Goal: Find specific page/section: Find specific page/section

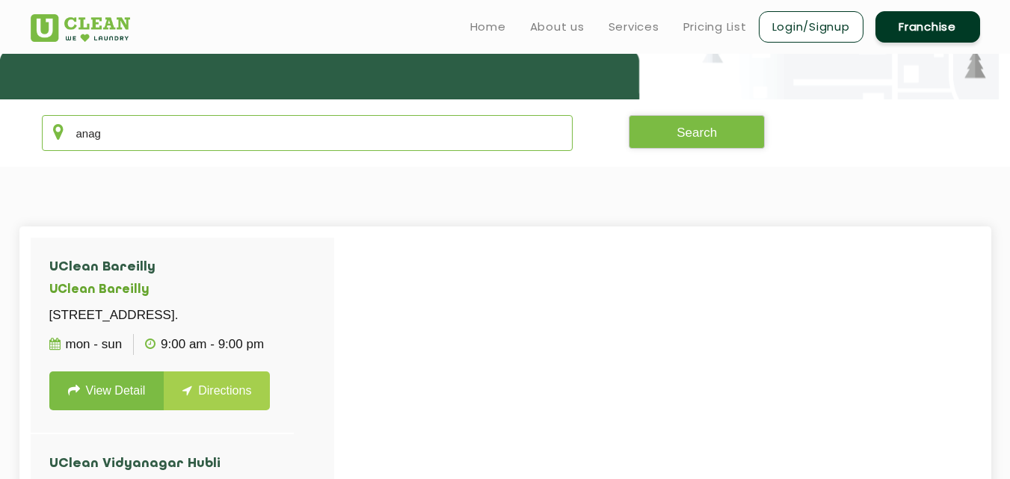
scroll to position [245, 0]
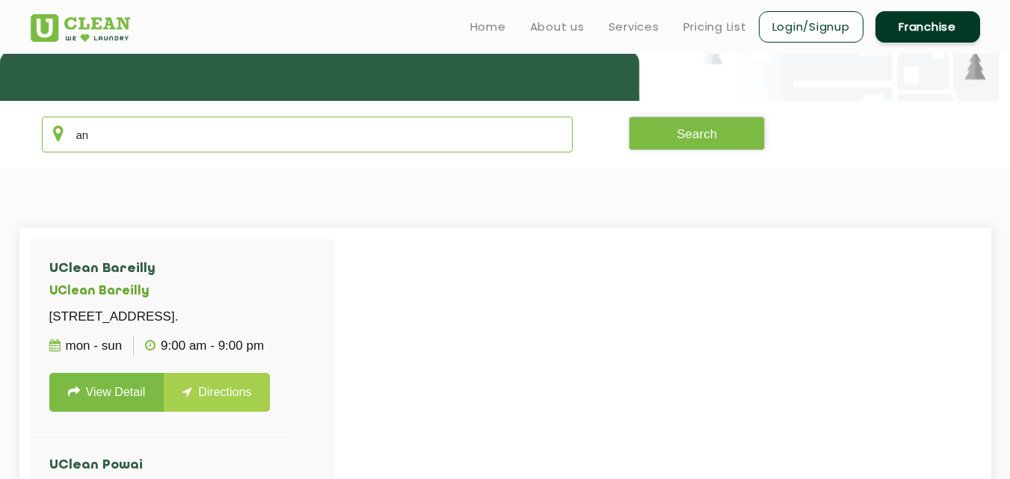
type input "a"
type input "A"
type input "s"
type input "m"
type input "M"
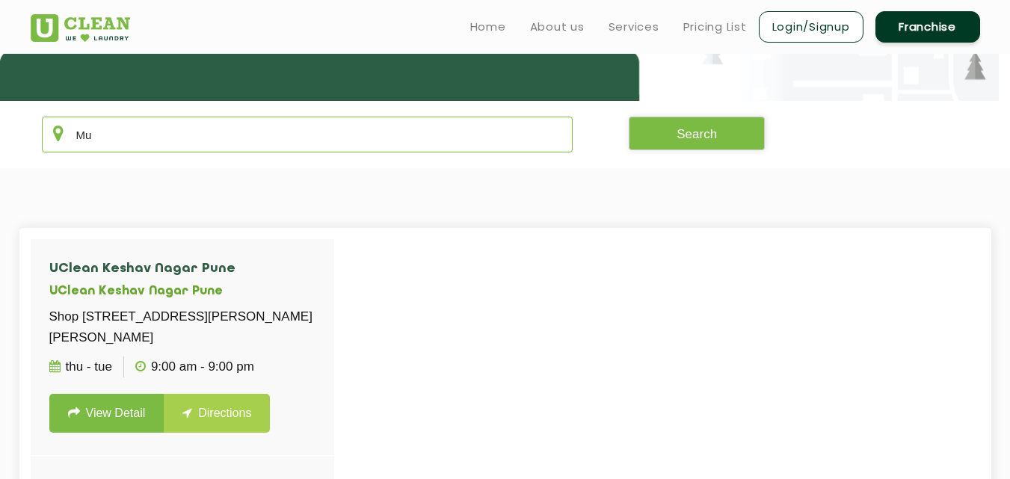
type input "M"
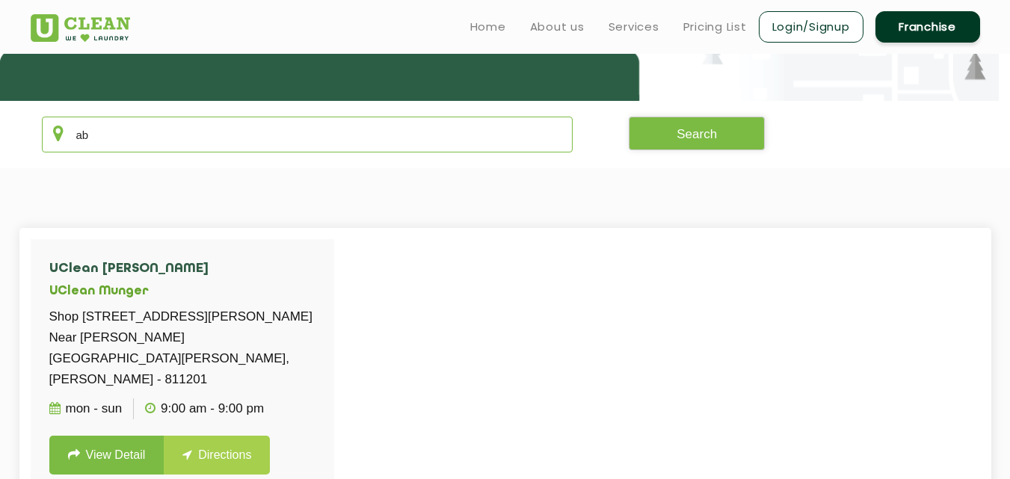
type input "a"
type input "A"
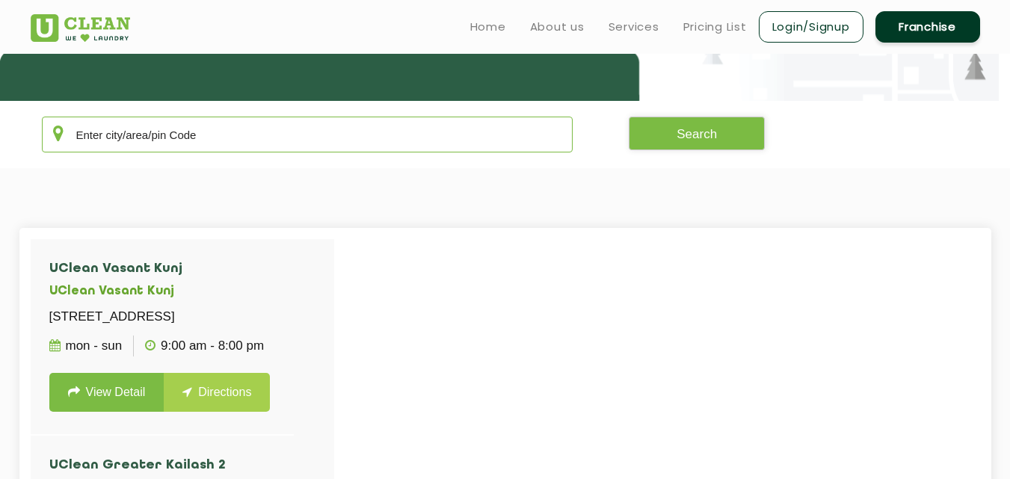
type input "A"
type input "a"
type input "A"
click at [241, 135] on input "text" at bounding box center [308, 135] width 532 height 36
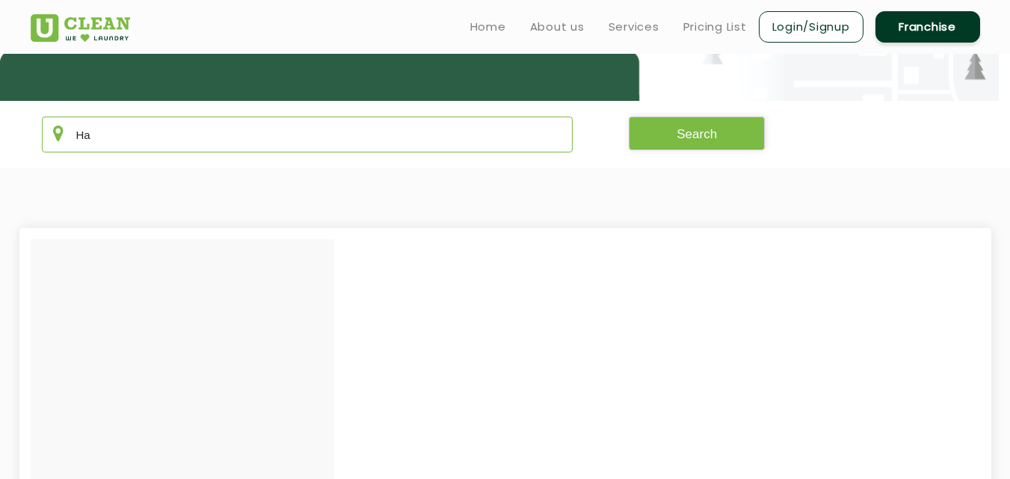
type input "H"
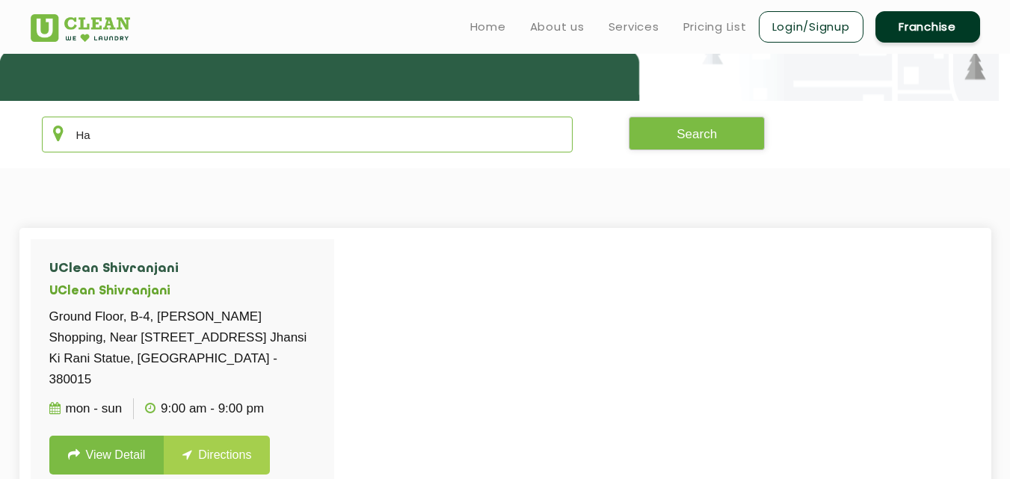
type input "H"
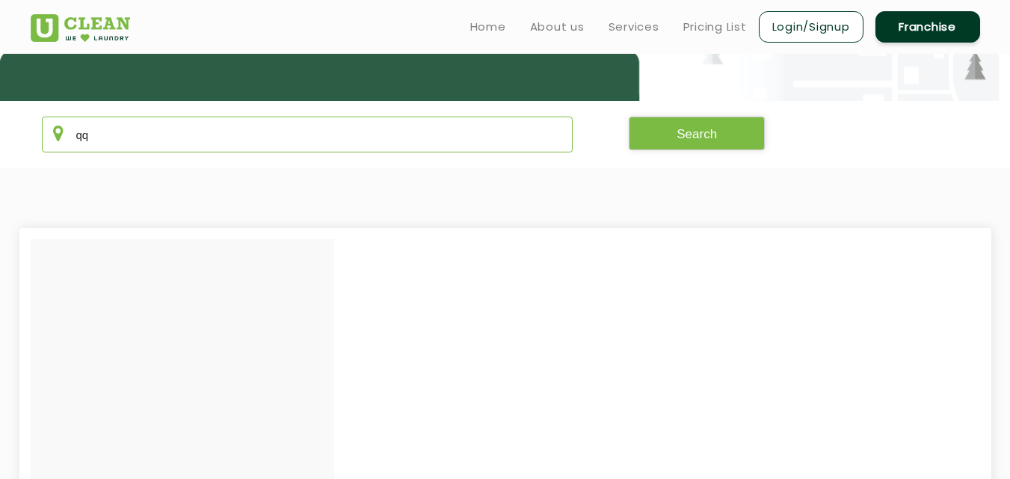
type input "q"
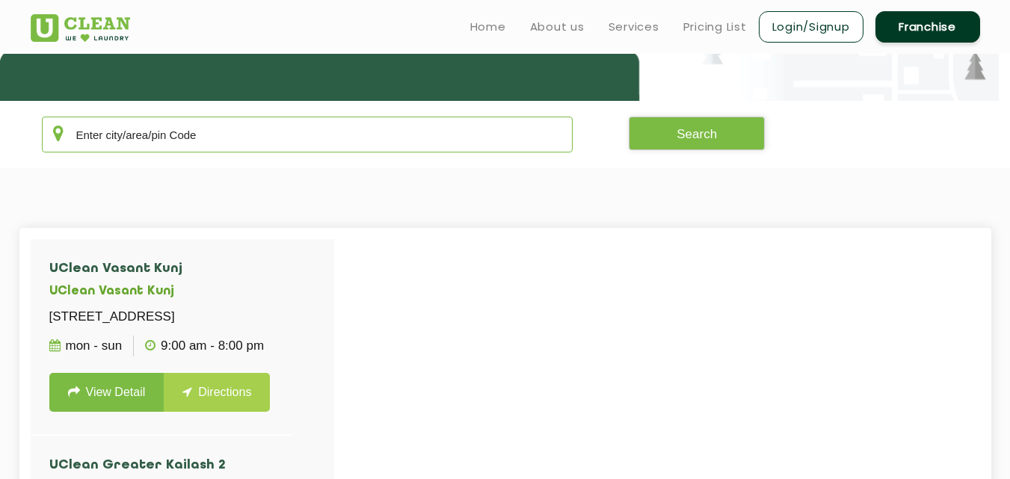
type input "h"
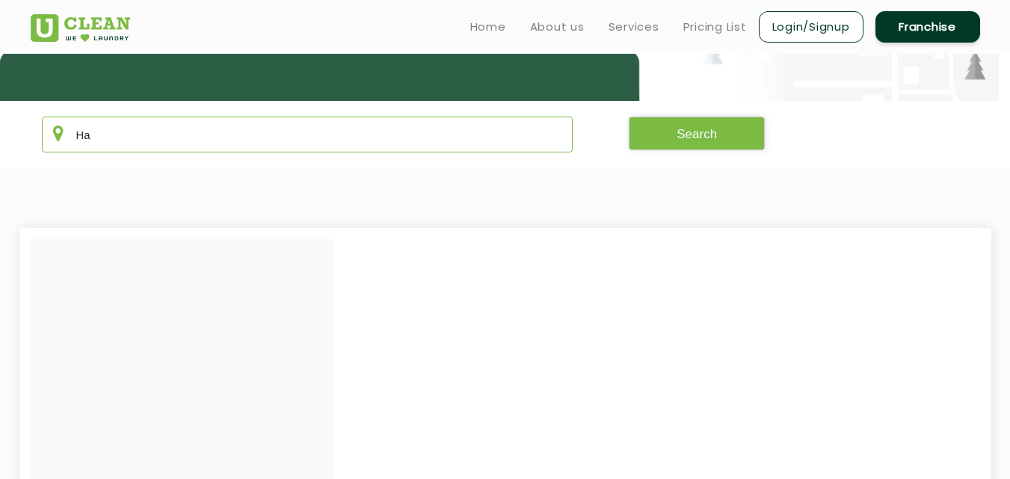
type input "H"
